Goal: Find specific page/section: Find specific page/section

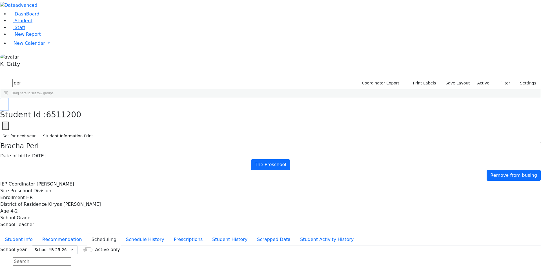
click at [8, 98] on button "button" at bounding box center [4, 104] width 8 height 12
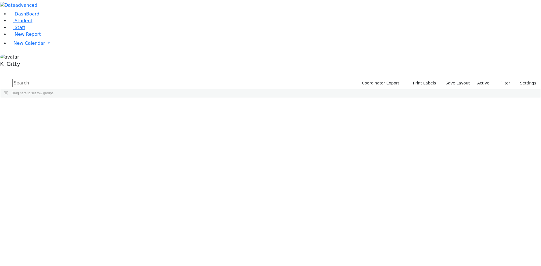
click at [71, 79] on input "text" at bounding box center [41, 83] width 59 height 8
type input "simcha"
click at [72, 123] on div "[PERSON_NAME]" at bounding box center [53, 127] width 35 height 8
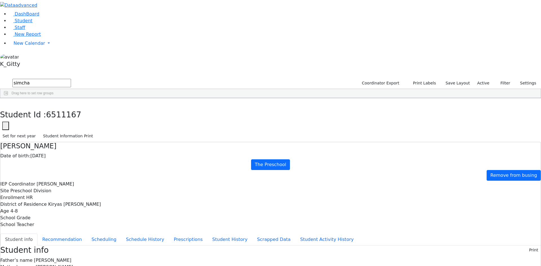
click at [101, 147] on div "6511167 Rotenberg Simcha 01/05/2021 Glick, Shana HR The Preschool Kiryas Joel U…" at bounding box center [267, 126] width 534 height 39
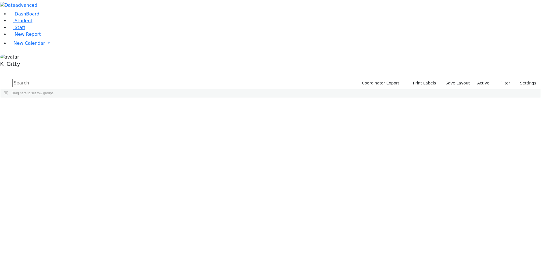
click at [71, 79] on input "text" at bounding box center [41, 83] width 59 height 8
click at [0, 78] on button "submit" at bounding box center [5, 83] width 11 height 11
click at [72, 115] on div "[PERSON_NAME]" at bounding box center [53, 119] width 35 height 8
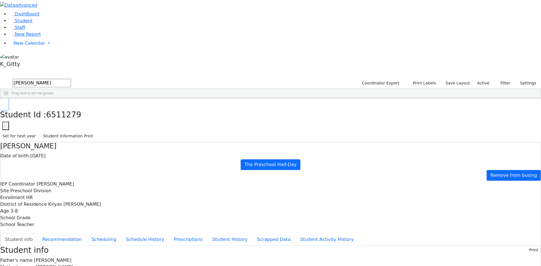
click at [6, 102] on icon "button" at bounding box center [4, 103] width 3 height 3
drag, startPoint x: 114, startPoint y: 24, endPoint x: 67, endPoint y: 18, distance: 47.5
click at [67, 78] on form "[PERSON_NAME]" at bounding box center [35, 83] width 71 height 11
click at [107, 107] on div "Chana" at bounding box center [89, 111] width 35 height 8
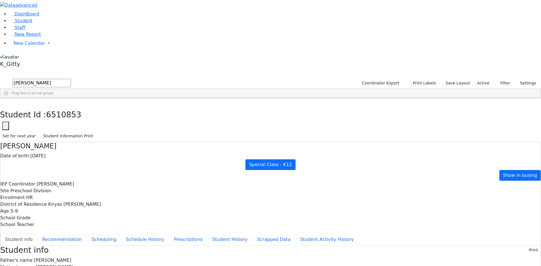
scroll to position [30, 0]
click at [8, 98] on button "button" at bounding box center [4, 104] width 8 height 12
drag, startPoint x: 102, startPoint y: 22, endPoint x: 58, endPoint y: 17, distance: 45.0
click at [60, 17] on div "DashBoard Student Staff New Report New Calendar Calendar K_Gitty" at bounding box center [270, 257] width 541 height 515
click at [0, 78] on button "submit" at bounding box center [5, 83] width 11 height 11
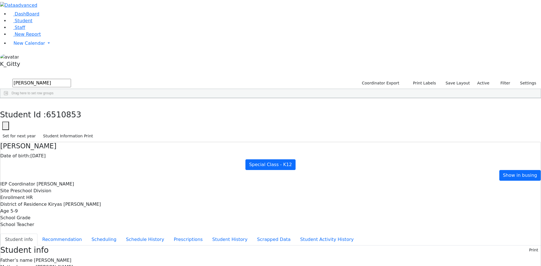
click at [107, 107] on div "Azaria" at bounding box center [89, 111] width 35 height 8
drag, startPoint x: 111, startPoint y: 10, endPoint x: 107, endPoint y: 10, distance: 3.7
click at [8, 98] on button "button" at bounding box center [4, 104] width 8 height 12
drag, startPoint x: 69, startPoint y: 24, endPoint x: 15, endPoint y: 25, distance: 54.3
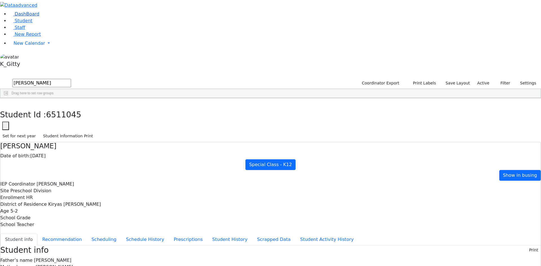
click at [13, 24] on div "DashBoard Student Staff New Report New Calendar Calendar K_Gitty" at bounding box center [270, 251] width 541 height 502
click at [0, 78] on button "submit" at bounding box center [5, 83] width 11 height 11
click at [72, 241] on div "[PERSON_NAME]" at bounding box center [53, 245] width 35 height 8
click at [8, 98] on button "button" at bounding box center [4, 104] width 8 height 12
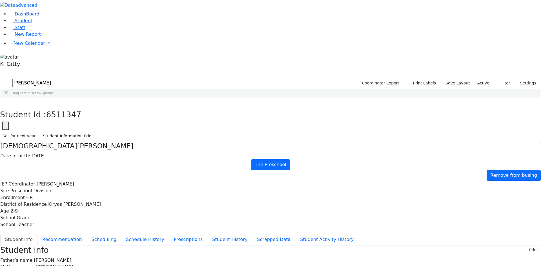
drag, startPoint x: 108, startPoint y: 25, endPoint x: 38, endPoint y: 30, distance: 69.8
click at [38, 30] on div "DashBoard Student Staff New Report New Calendar Calendar K_Gitty" at bounding box center [270, 235] width 541 height 470
type input "kest"
click at [0, 78] on button "submit" at bounding box center [5, 83] width 11 height 11
click at [107, 107] on div "[PERSON_NAME]" at bounding box center [89, 111] width 35 height 8
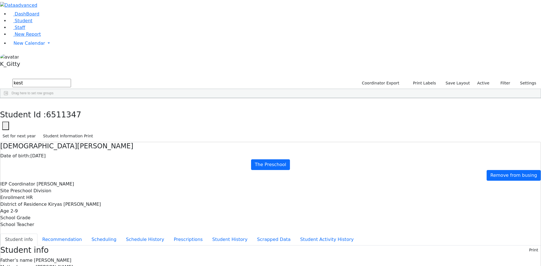
click at [107, 107] on div "[PERSON_NAME]" at bounding box center [89, 111] width 35 height 8
